Goal: Task Accomplishment & Management: Use online tool/utility

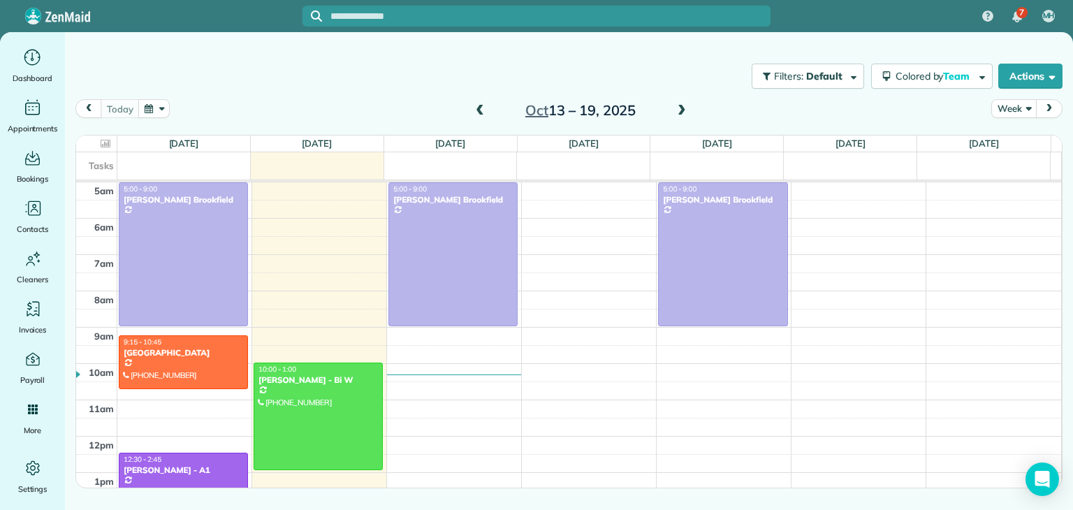
scroll to position [73, 0]
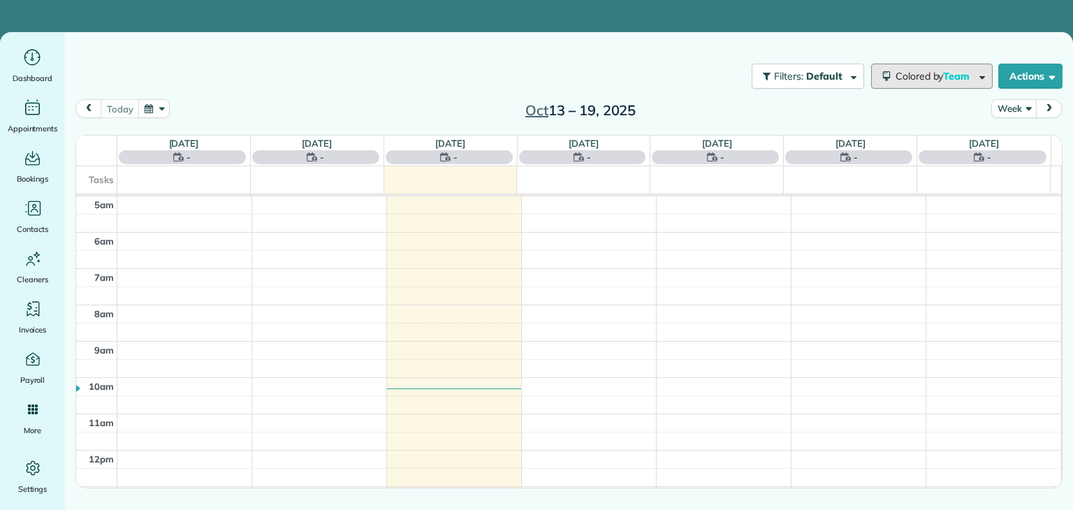
click at [927, 79] on span "Colored by Team" at bounding box center [935, 76] width 79 height 13
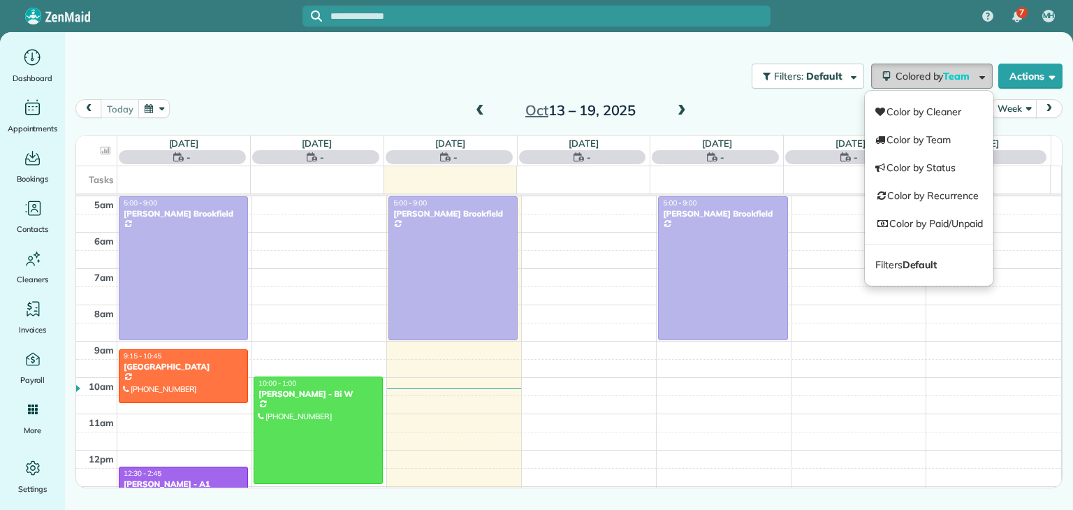
scroll to position [73, 0]
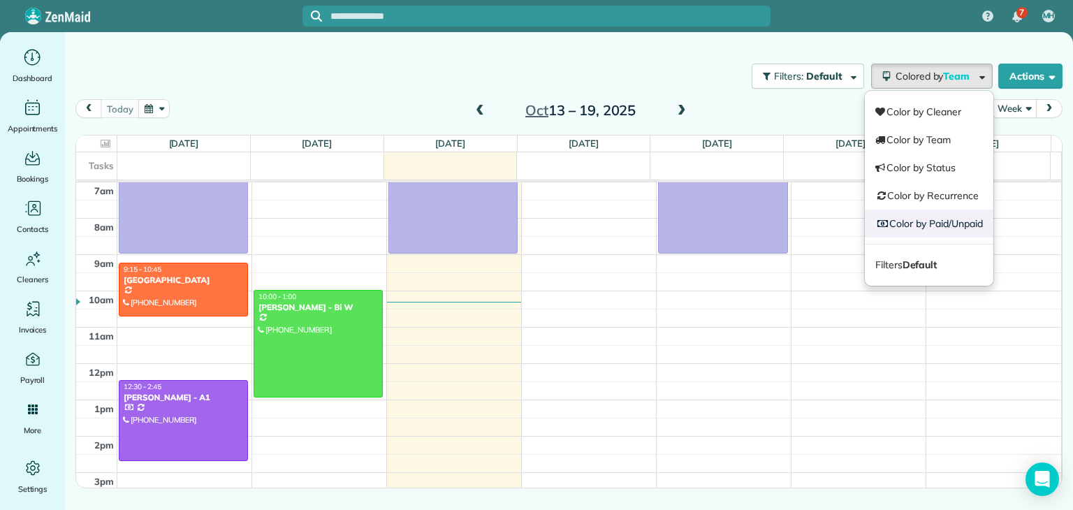
click at [941, 222] on link "Color by Paid/Unpaid" at bounding box center [929, 224] width 129 height 28
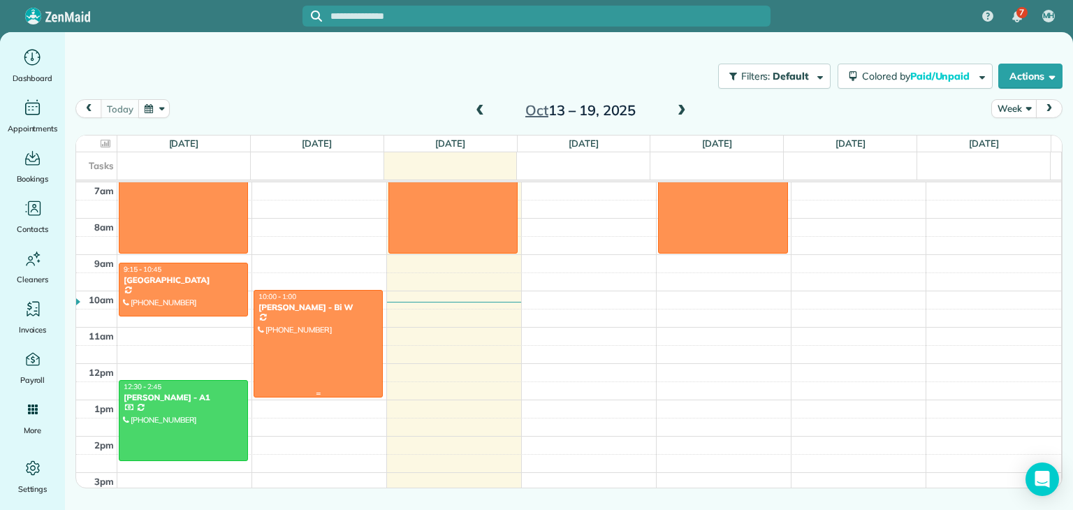
click at [338, 364] on div at bounding box center [318, 344] width 128 height 107
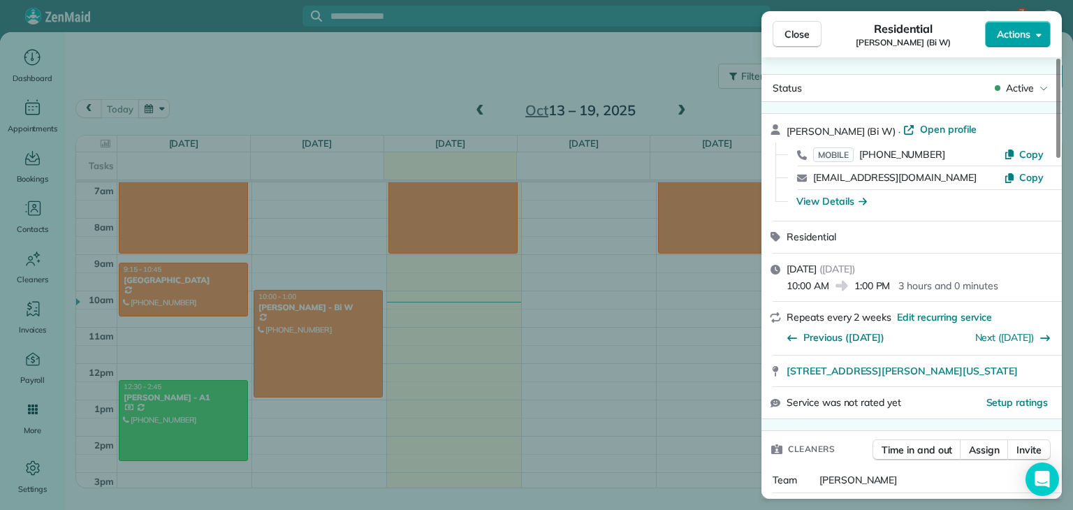
click at [1023, 35] on span "Actions" at bounding box center [1014, 34] width 34 height 14
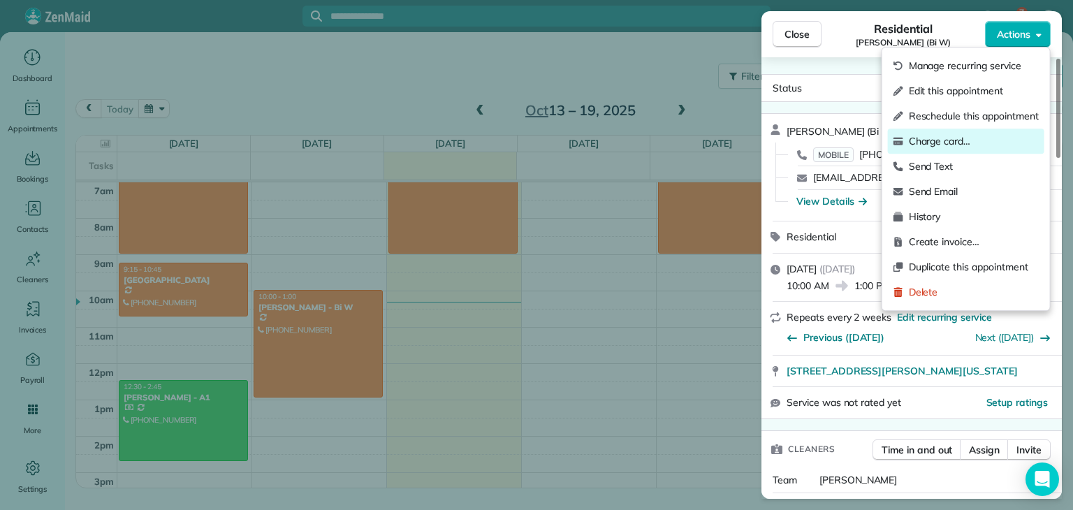
click at [944, 138] on span "Charge card…" at bounding box center [974, 141] width 130 height 14
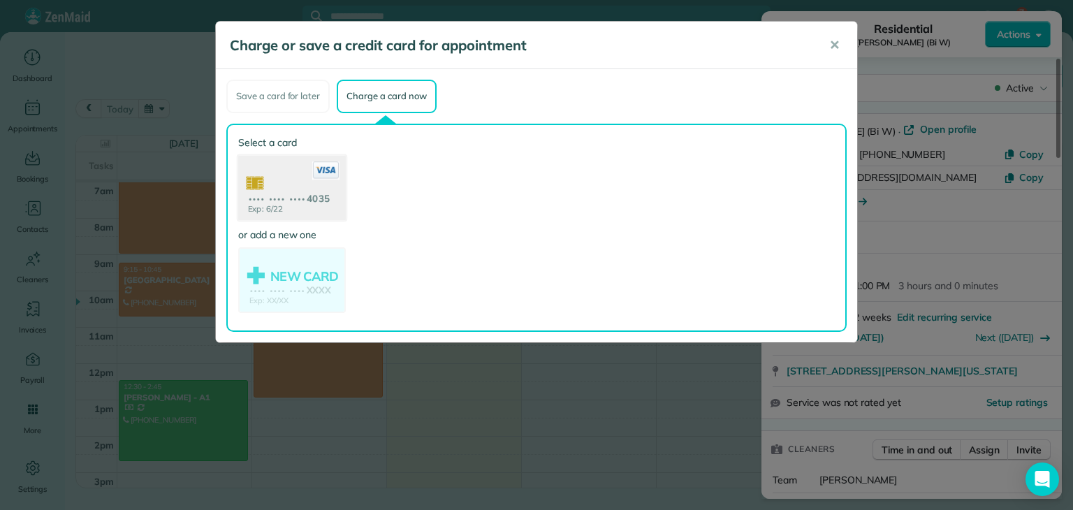
click at [319, 189] on use at bounding box center [292, 189] width 108 height 68
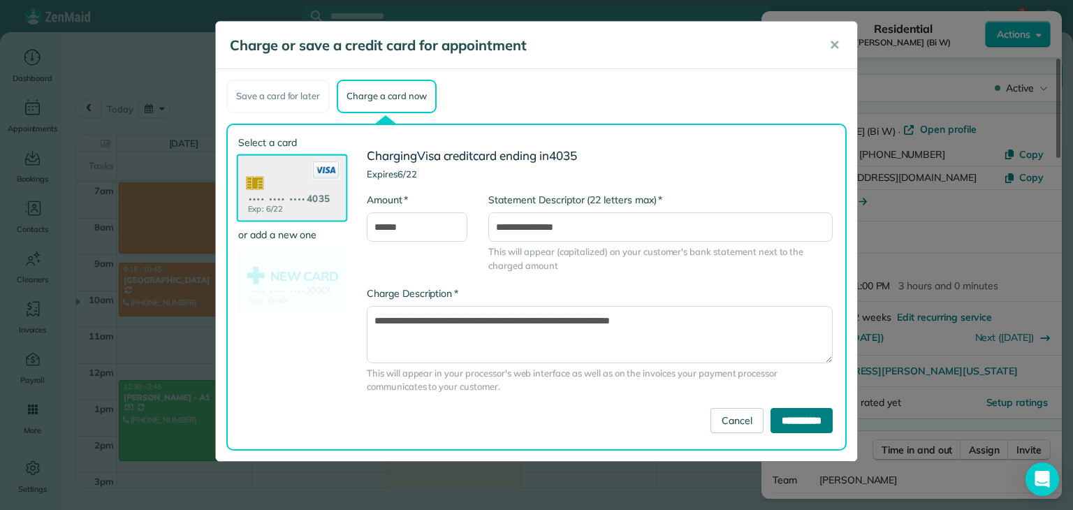
click at [794, 419] on input "**********" at bounding box center [802, 420] width 62 height 25
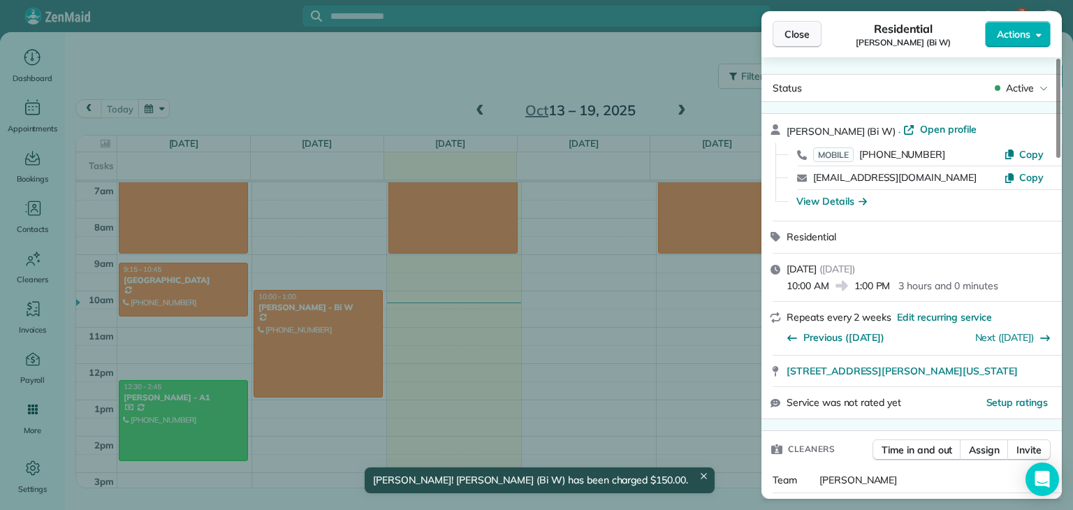
click at [797, 34] on span "Close" at bounding box center [797, 34] width 25 height 14
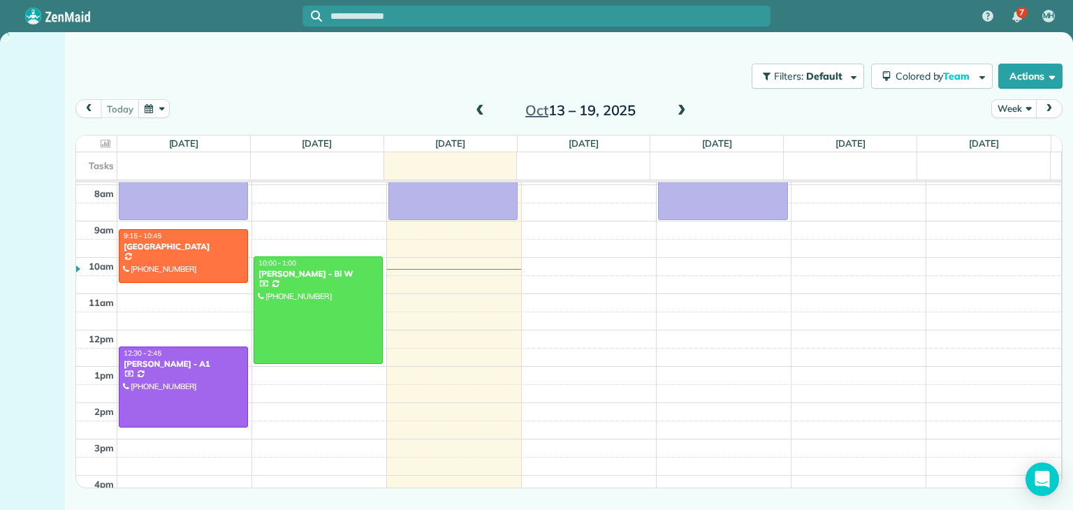
scroll to position [109, 0]
